Goal: Task Accomplishment & Management: Use online tool/utility

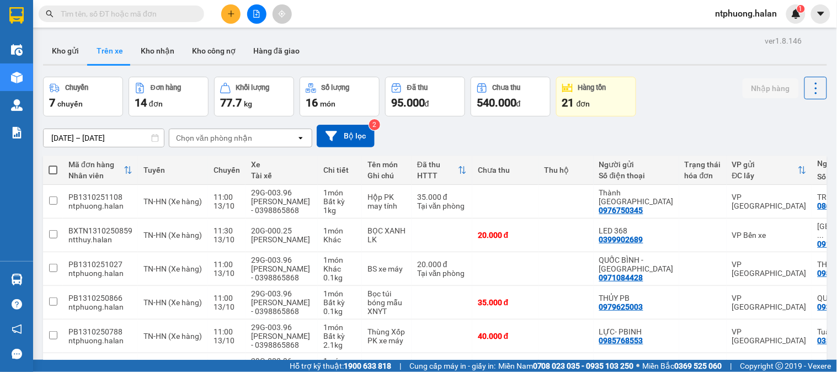
click at [130, 14] on input "text" at bounding box center [126, 14] width 130 height 12
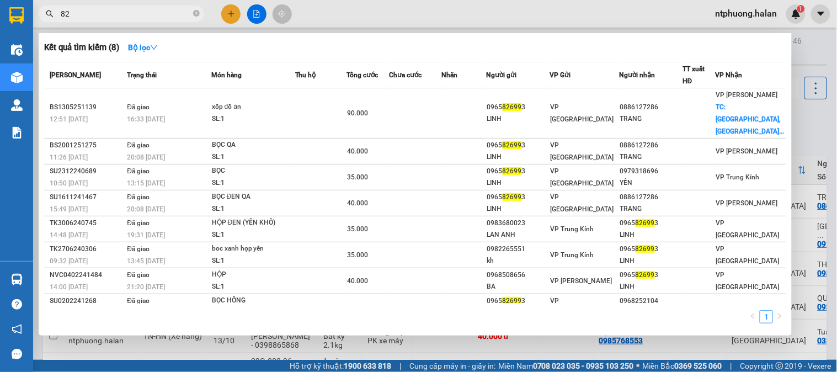
type input "8"
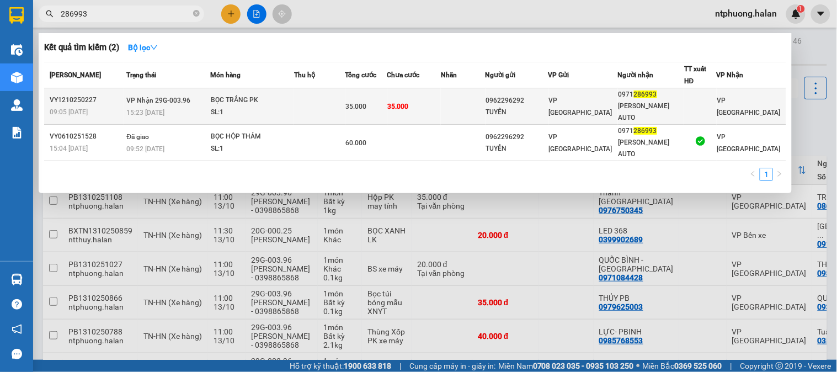
type input "286993"
click at [345, 95] on td at bounding box center [319, 106] width 51 height 36
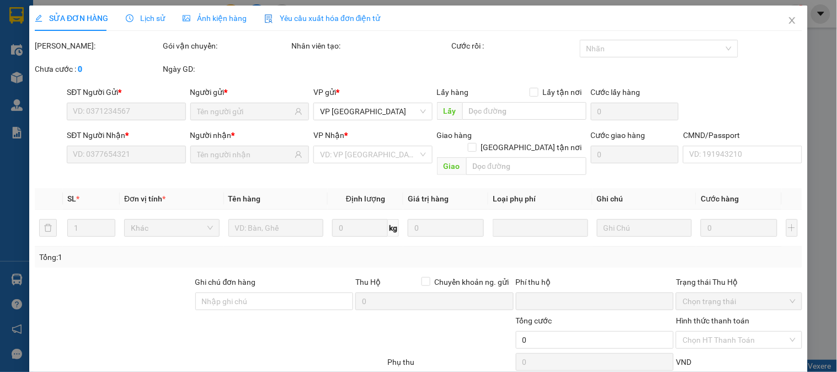
type input "0962296292"
type input "TUYỂN"
type input "0971286993"
type input "[PERSON_NAME] AUTO"
type input "0"
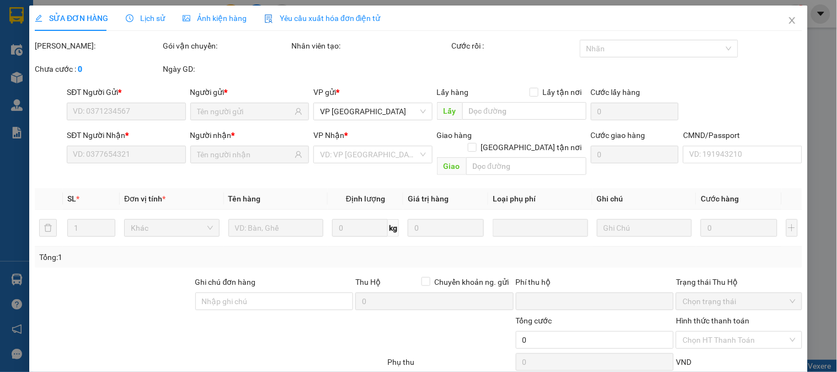
type input "35.000"
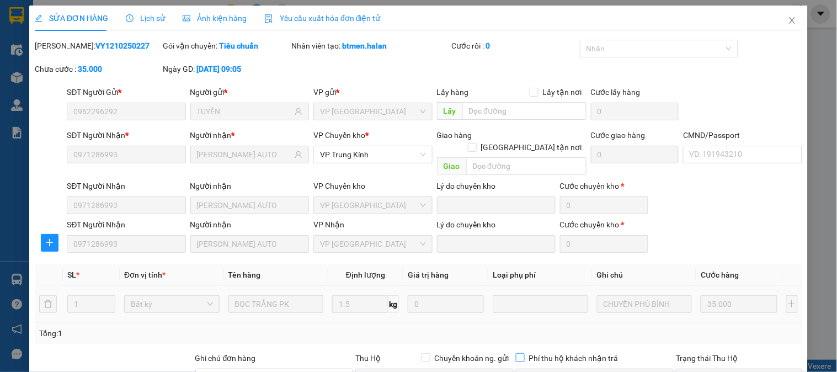
scroll to position [136, 0]
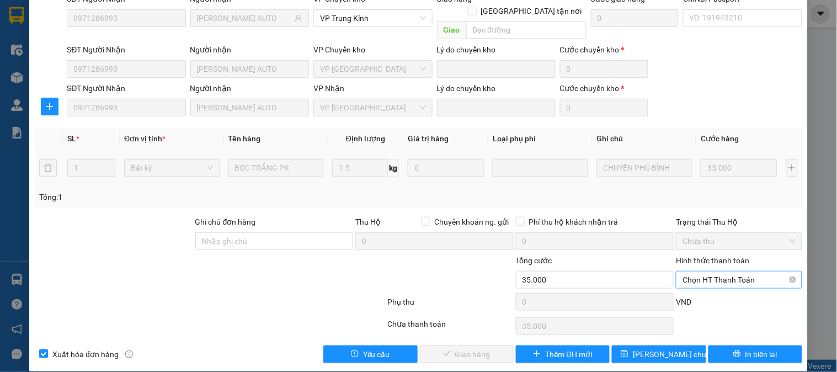
click at [740, 271] on span "Chọn HT Thanh Toán" at bounding box center [739, 279] width 113 height 17
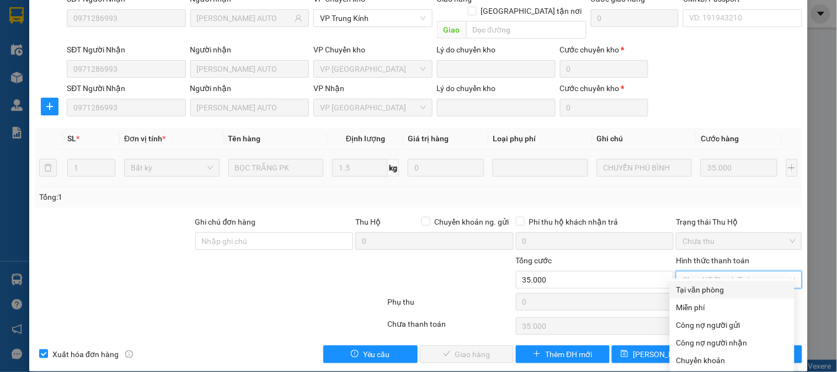
click at [727, 287] on div "Tại văn phòng" at bounding box center [731, 290] width 111 height 12
type input "0"
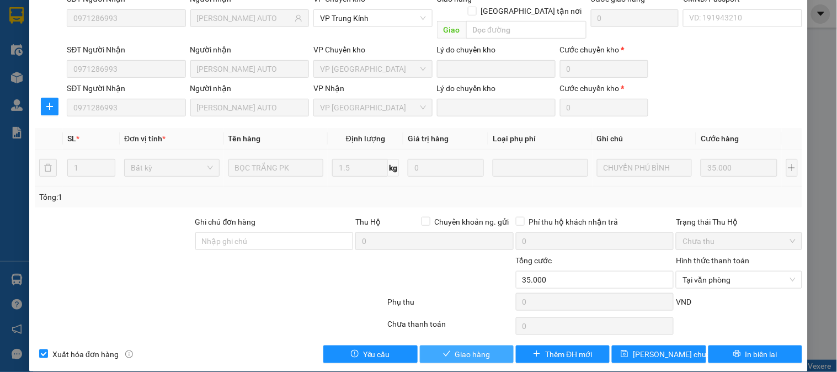
click at [480, 348] on span "Giao hàng" at bounding box center [472, 354] width 35 height 12
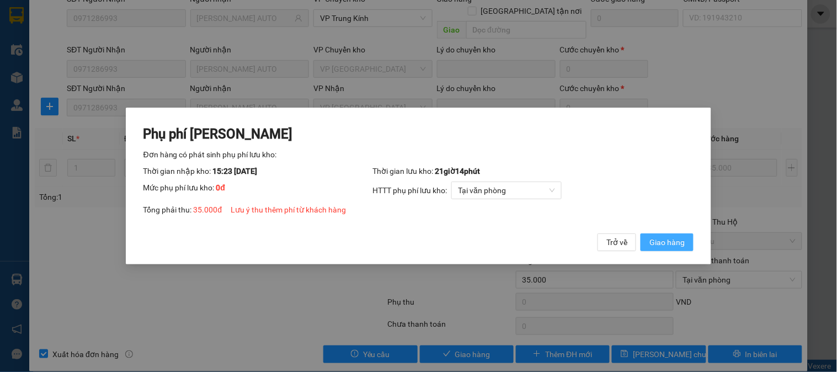
click at [674, 235] on button "Giao hàng" at bounding box center [667, 242] width 53 height 18
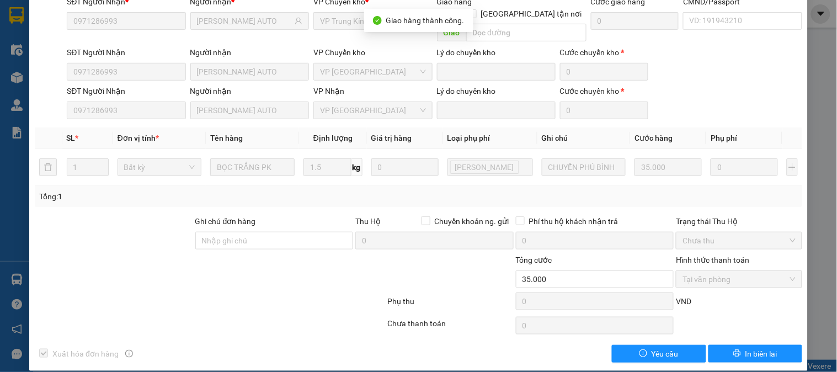
scroll to position [0, 0]
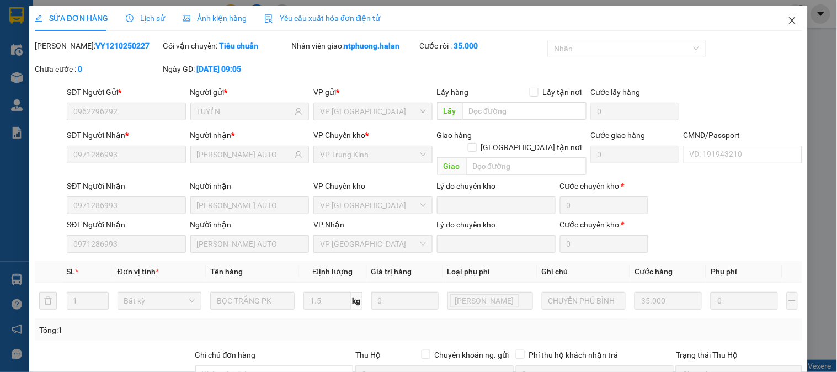
click at [788, 18] on icon "close" at bounding box center [792, 20] width 9 height 9
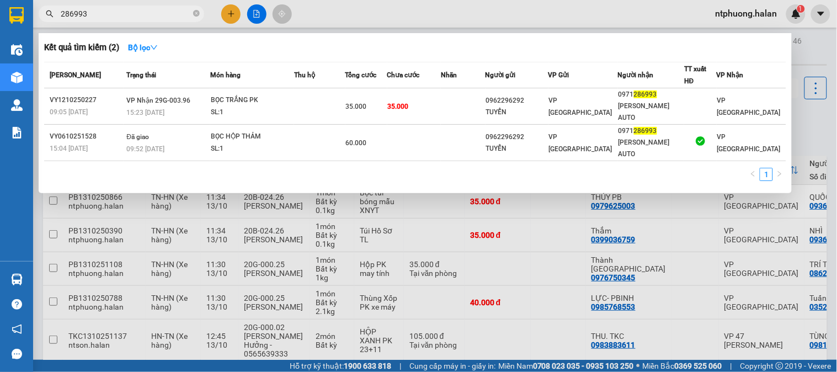
click at [192, 13] on span "286993" at bounding box center [122, 14] width 166 height 17
click at [194, 12] on icon "close-circle" at bounding box center [196, 13] width 7 height 7
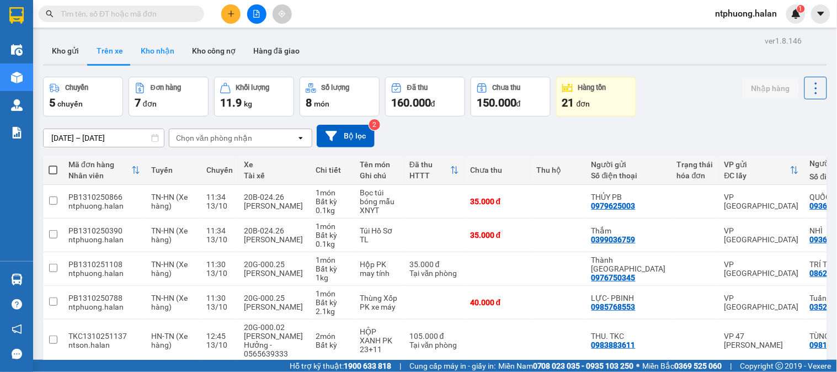
click at [158, 54] on button "Kho nhận" at bounding box center [157, 51] width 51 height 26
type input "[DATE] – [DATE]"
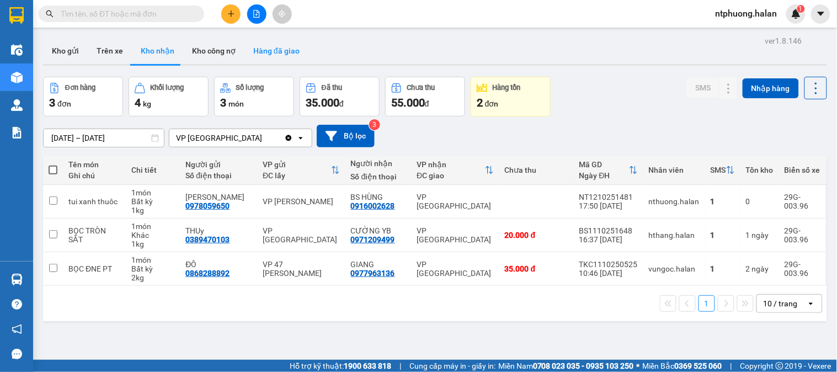
click at [283, 53] on button "Hàng đã giao" at bounding box center [276, 51] width 64 height 26
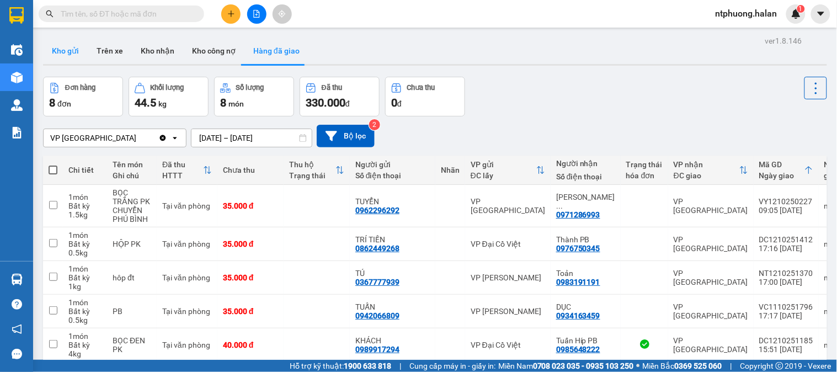
click at [74, 45] on button "Kho gửi" at bounding box center [65, 51] width 45 height 26
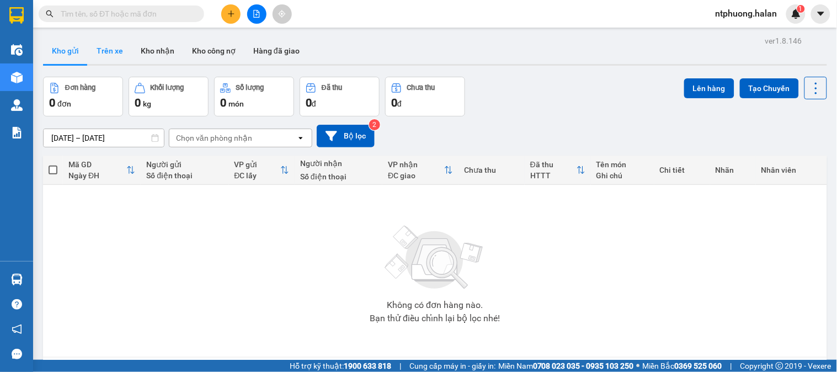
click at [103, 54] on button "Trên xe" at bounding box center [110, 51] width 44 height 26
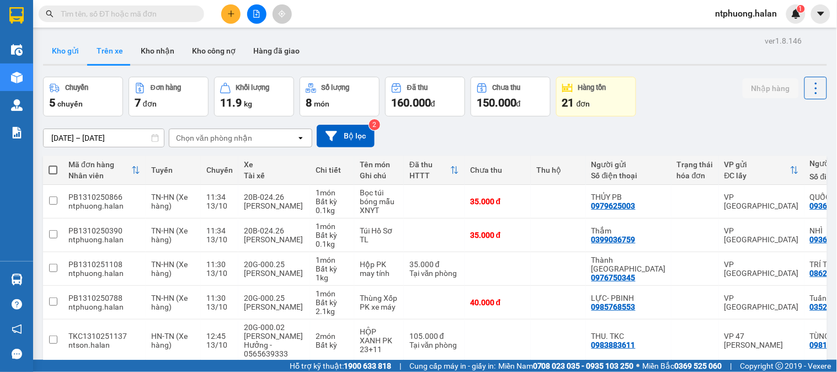
click at [68, 53] on button "Kho gửi" at bounding box center [65, 51] width 45 height 26
